Goal: Task Accomplishment & Management: Use online tool/utility

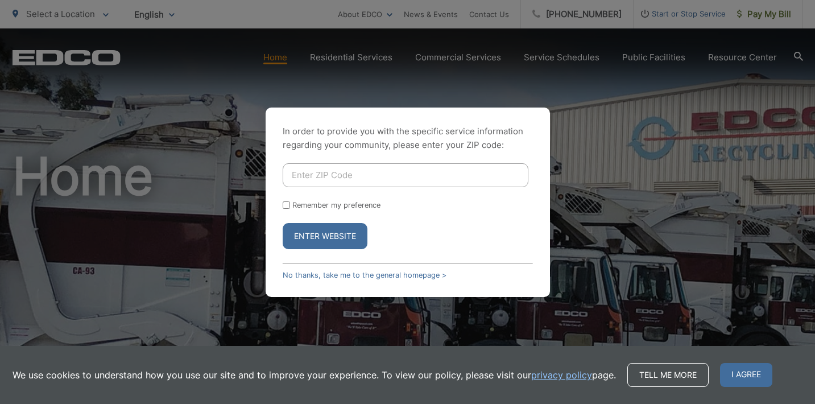
click at [373, 181] on input "Enter ZIP Code" at bounding box center [406, 175] width 246 height 24
type input "92078"
click at [283, 223] on button "Enter Website" at bounding box center [325, 236] width 85 height 26
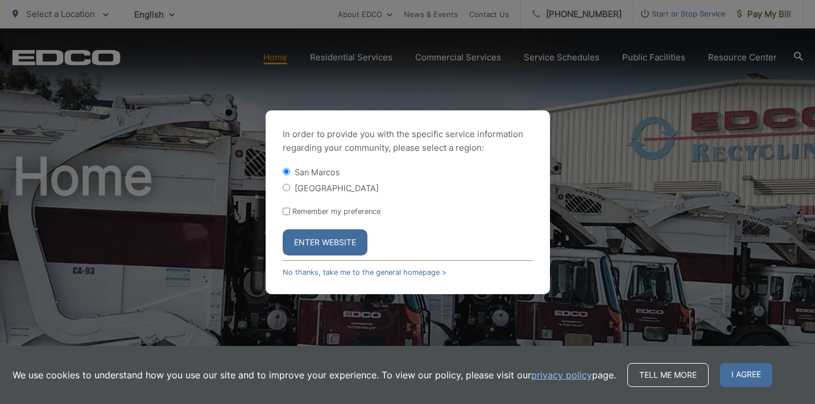
click at [344, 236] on button "Enter Website" at bounding box center [325, 242] width 85 height 26
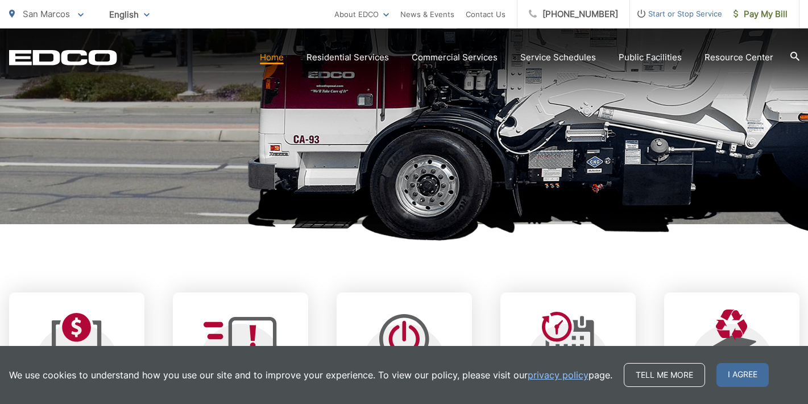
scroll to position [274, 0]
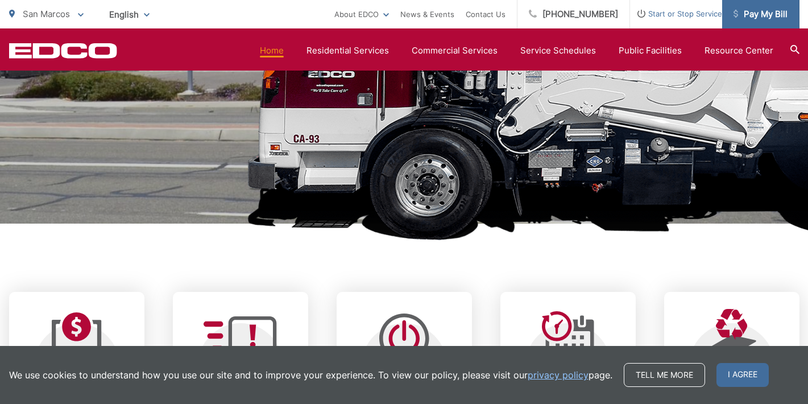
click at [763, 18] on span "Pay My Bill" at bounding box center [761, 14] width 54 height 14
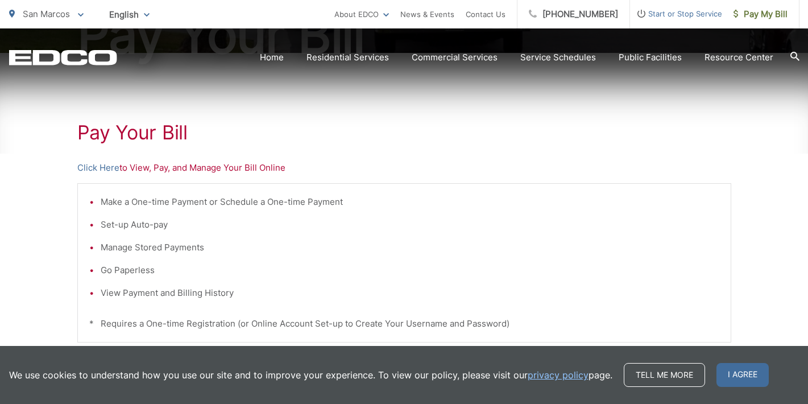
scroll to position [202, 0]
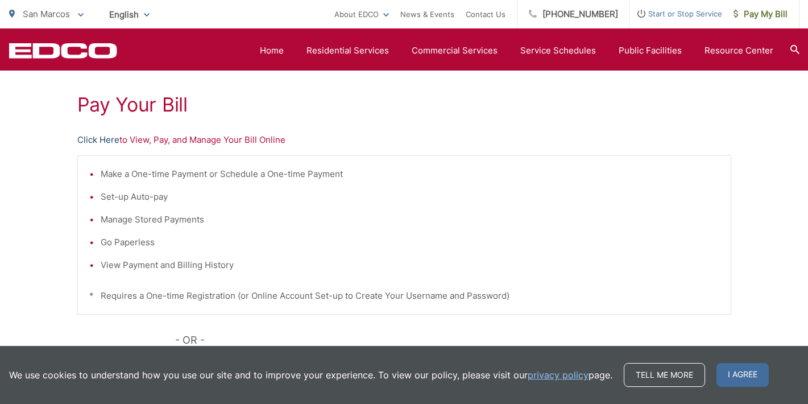
click at [103, 139] on link "Click Here" at bounding box center [98, 140] width 42 height 14
